Goal: Task Accomplishment & Management: Use online tool/utility

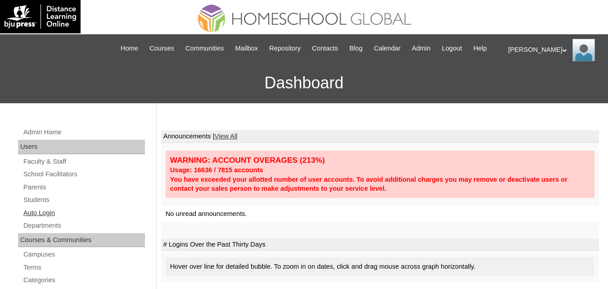
click at [37, 218] on link "Auto Login" at bounding box center [84, 212] width 122 height 11
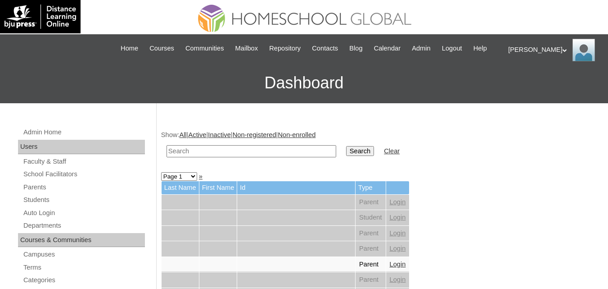
click at [216, 157] on input "text" at bounding box center [252, 151] width 170 height 12
paste input "[PERSON_NAME]"
type input "[PERSON_NAME]"
click at [346, 156] on input "Search" at bounding box center [360, 151] width 28 height 10
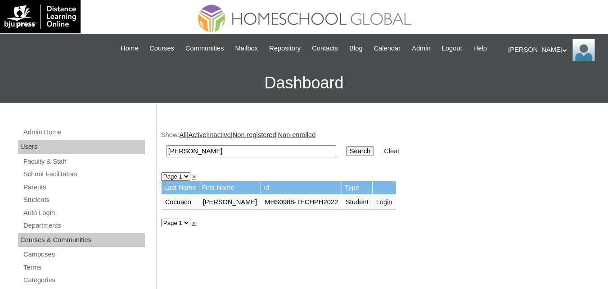
click at [390, 205] on link "Login" at bounding box center [384, 201] width 16 height 7
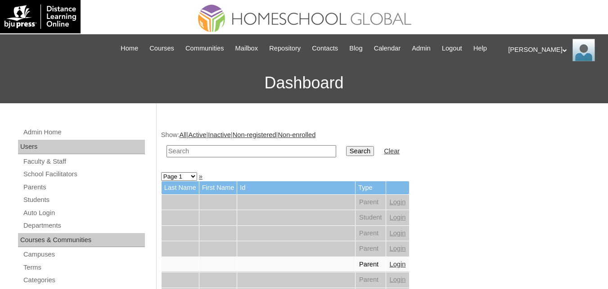
click at [224, 157] on input "text" at bounding box center [252, 151] width 170 height 12
paste input "Vanhouche"
type input "Vanhouche"
click at [346, 156] on input "Search" at bounding box center [360, 151] width 28 height 10
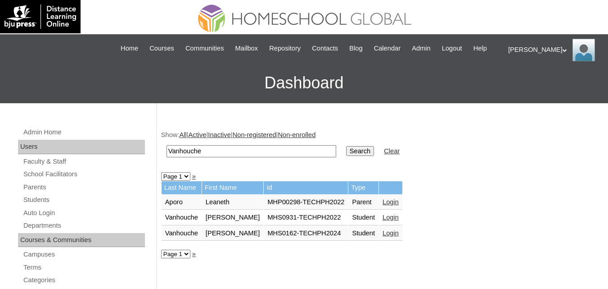
click at [383, 236] on link "Login" at bounding box center [391, 232] width 16 height 7
